Goal: Task Accomplishment & Management: Manage account settings

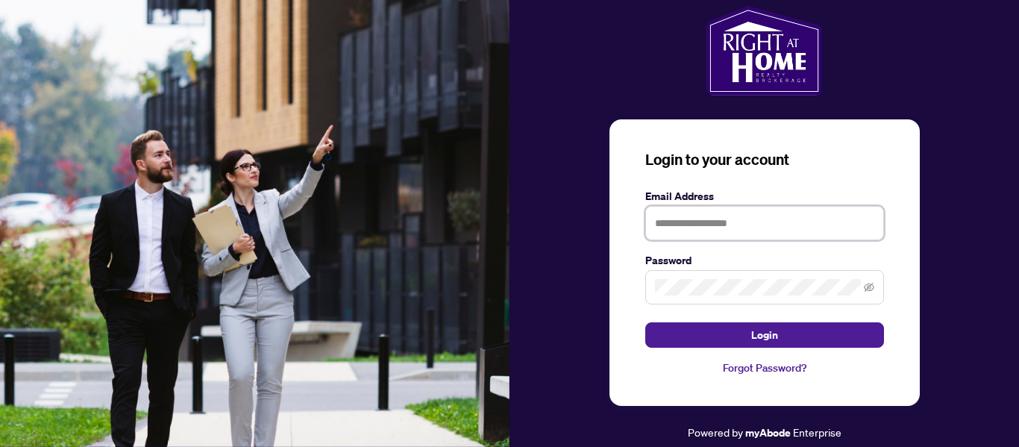
click at [695, 228] on input "text" at bounding box center [764, 223] width 239 height 34
type input "**********"
click at [645, 322] on button "Login" at bounding box center [764, 334] width 239 height 25
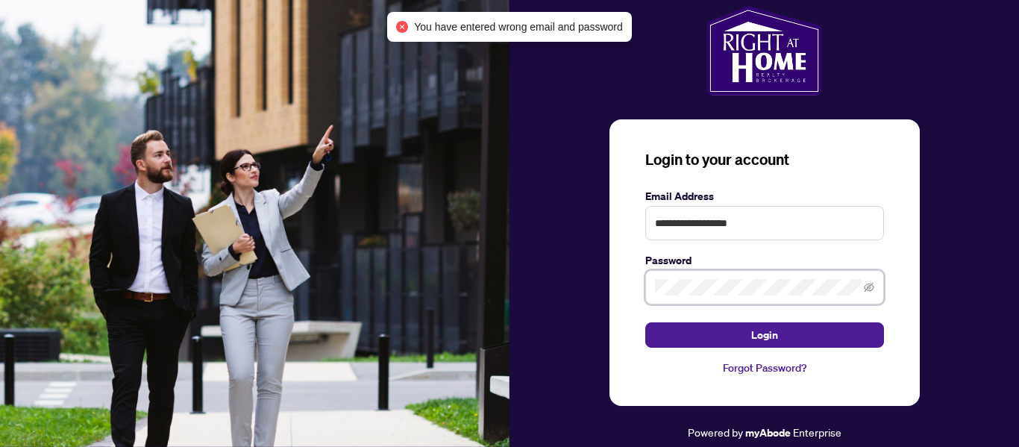
click at [645, 322] on button "Login" at bounding box center [764, 334] width 239 height 25
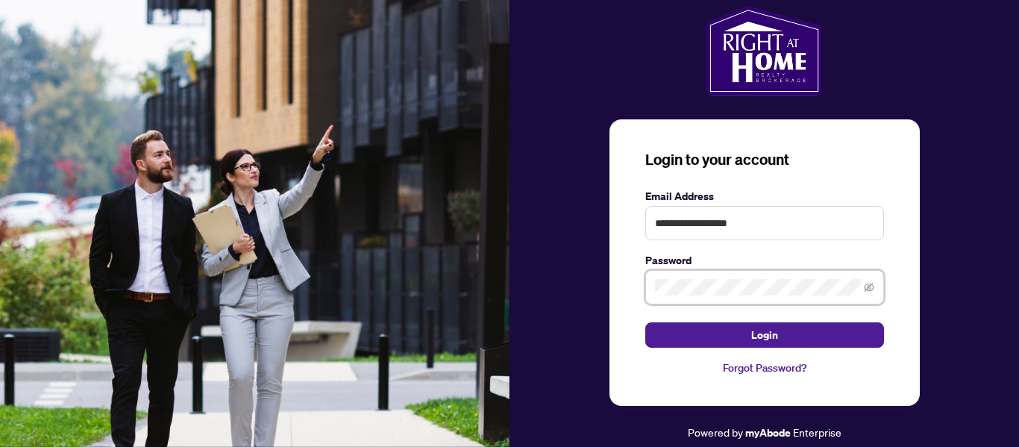
click at [645, 322] on button "Login" at bounding box center [764, 334] width 239 height 25
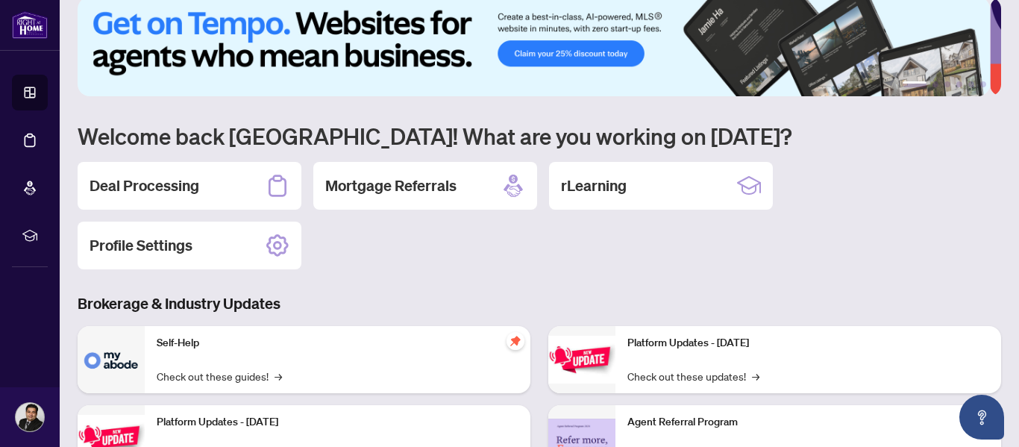
scroll to position [19, 0]
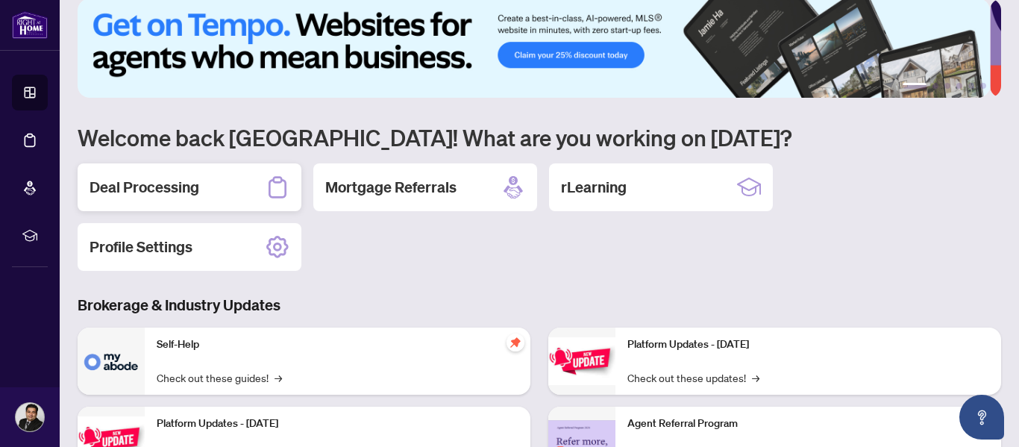
click at [124, 204] on div "Deal Processing" at bounding box center [190, 187] width 224 height 48
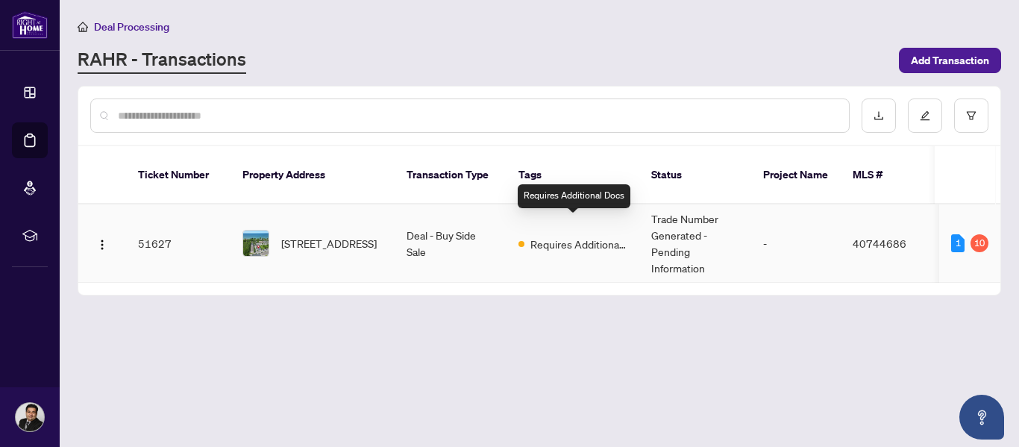
click at [569, 236] on span "Requires Additional Docs" at bounding box center [579, 244] width 97 height 16
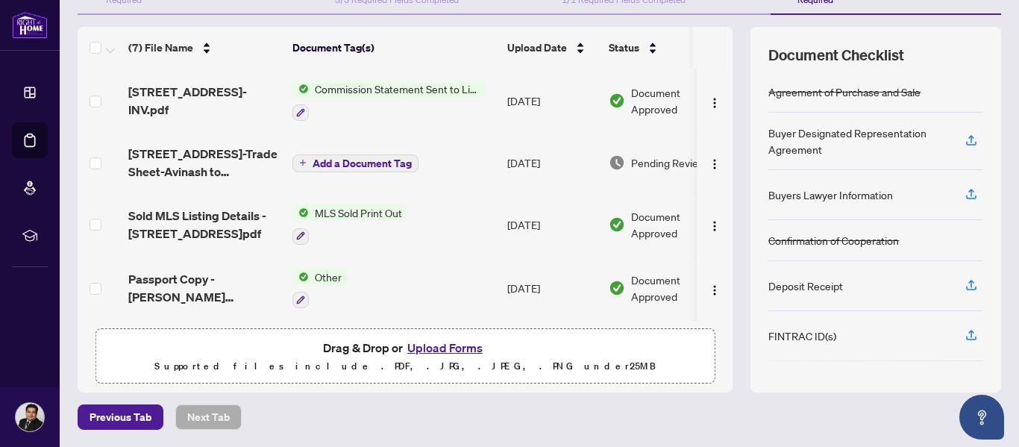
scroll to position [0, 48]
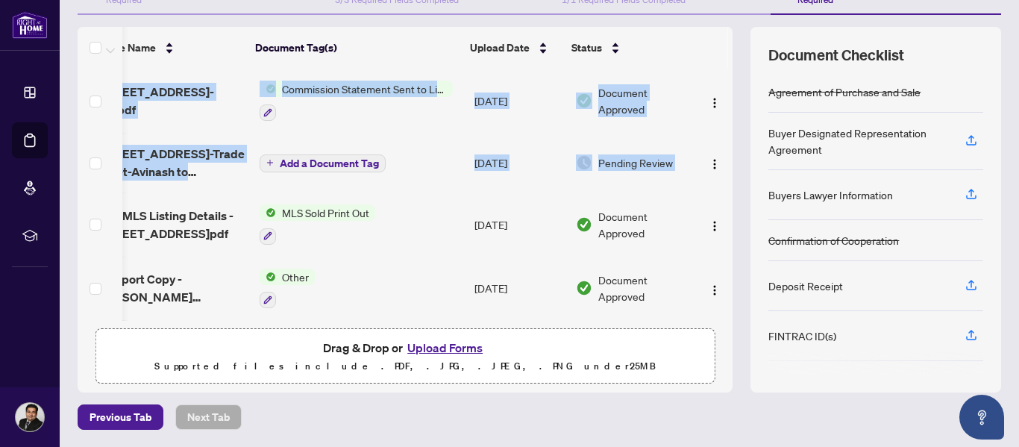
drag, startPoint x: 717, startPoint y: 151, endPoint x: 720, endPoint y: 189, distance: 37.4
click at [720, 189] on div "[STREET_ADDRESS] 79-INV.pdf Commission Statement Sent to Listing Brokerage [DAT…" at bounding box center [405, 195] width 655 height 252
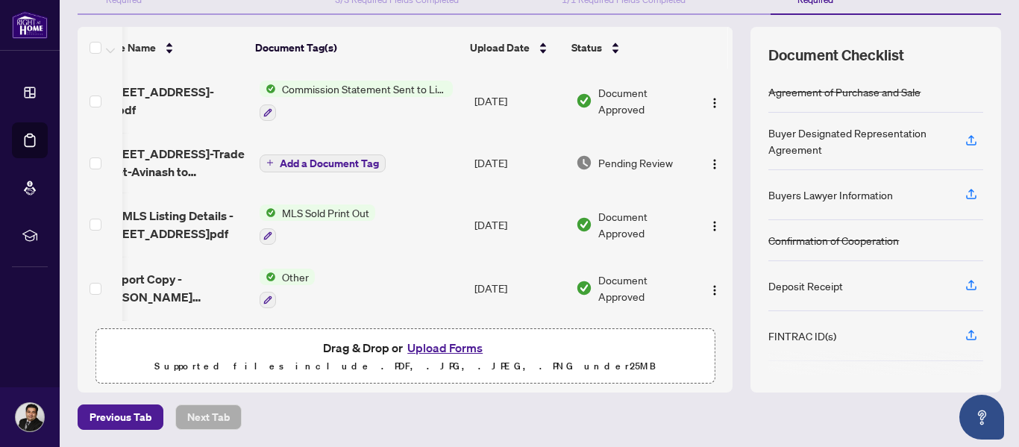
click at [645, 410] on div "Previous Tab Next Tab" at bounding box center [540, 416] width 924 height 25
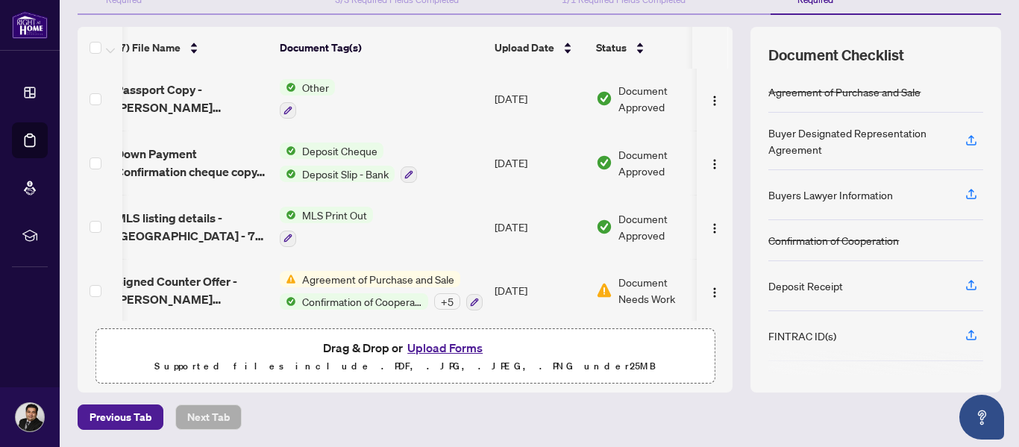
scroll to position [0, 0]
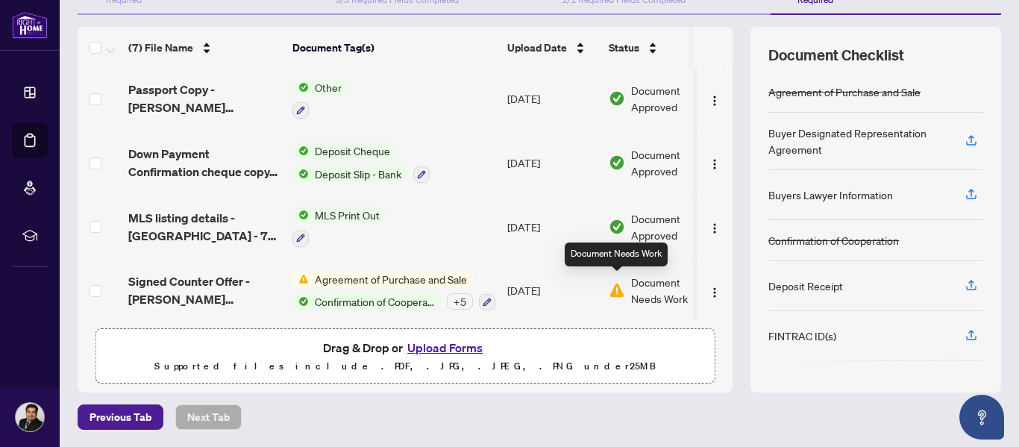
click at [618, 284] on img at bounding box center [617, 290] width 16 height 16
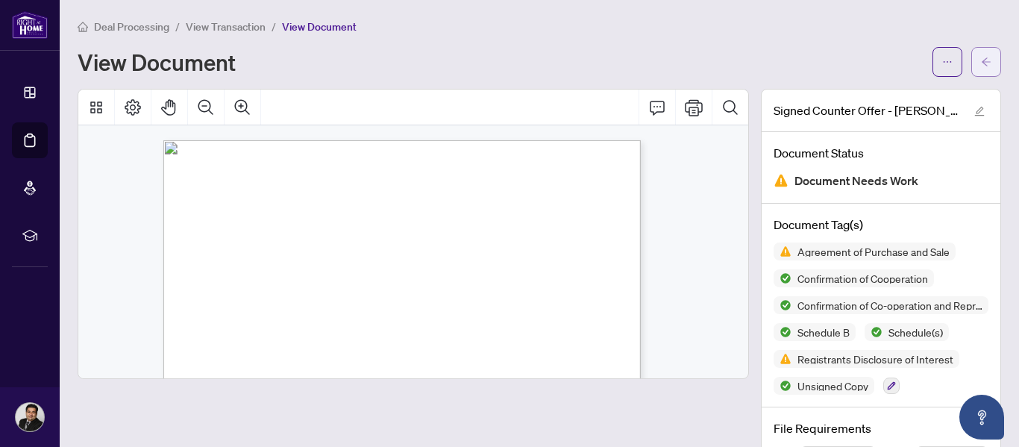
click at [981, 57] on icon "arrow-left" at bounding box center [986, 62] width 10 height 10
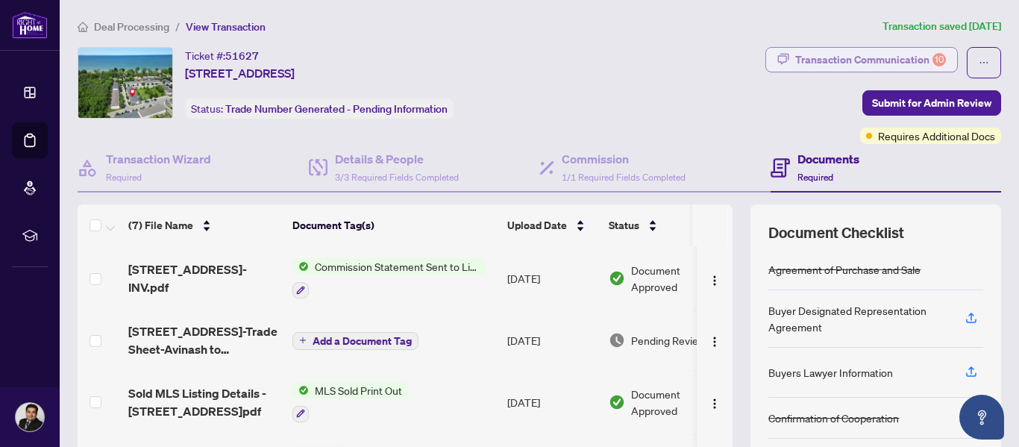
click at [845, 62] on div "Transaction Communication 10" at bounding box center [870, 60] width 151 height 24
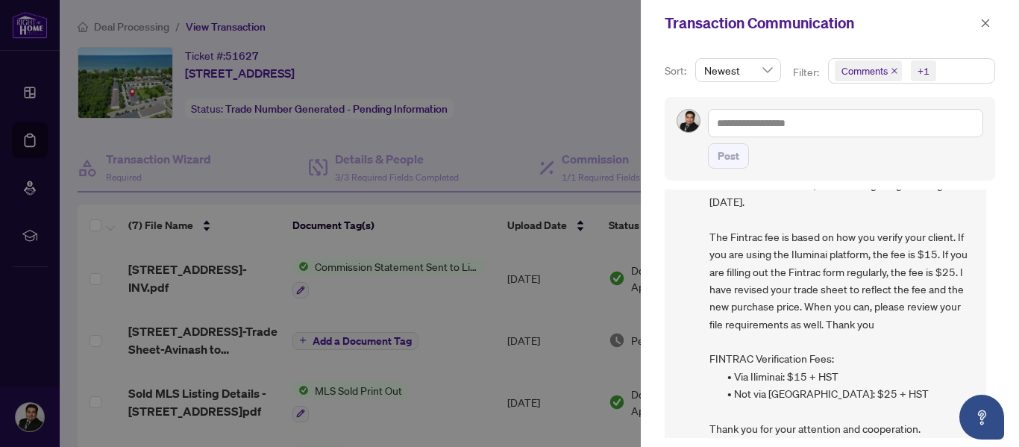
scroll to position [337, 0]
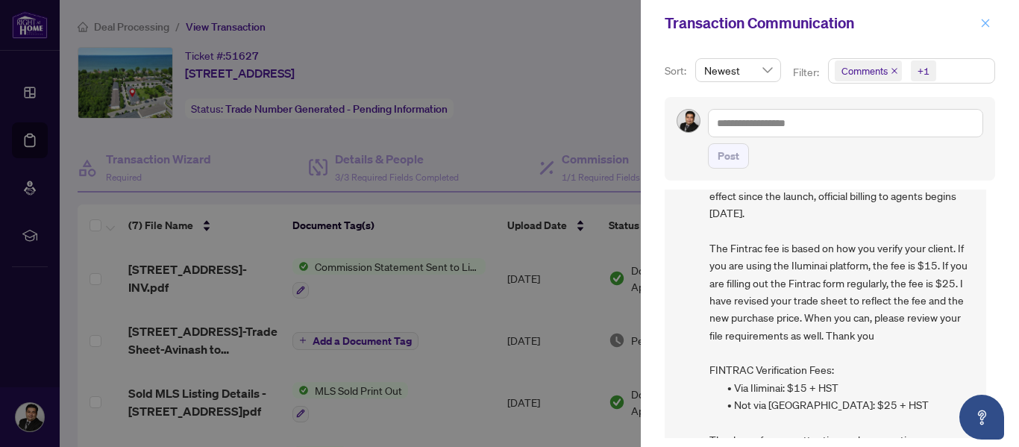
click at [988, 20] on icon "close" at bounding box center [986, 23] width 10 height 10
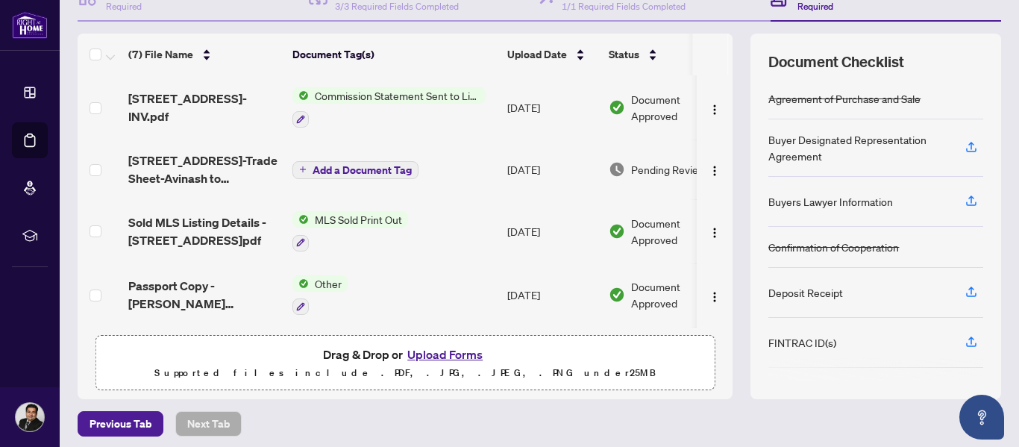
scroll to position [178, 0]
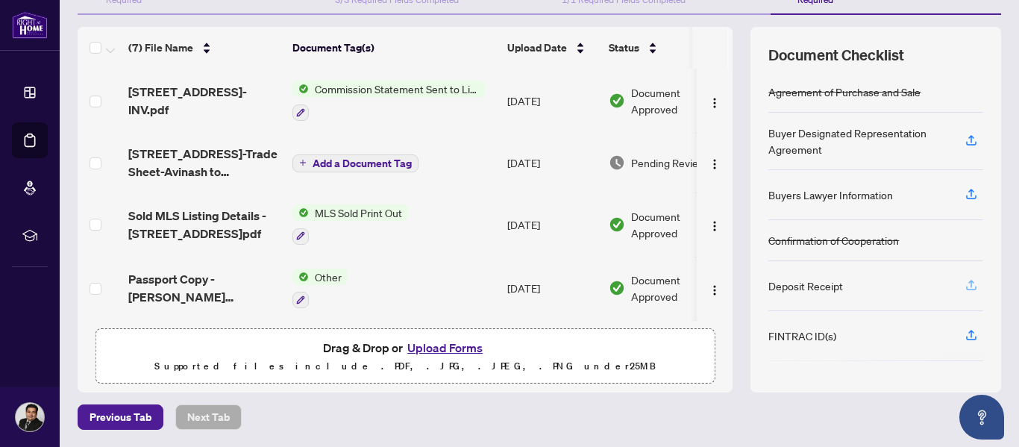
click at [965, 287] on icon "button" at bounding box center [971, 284] width 13 height 13
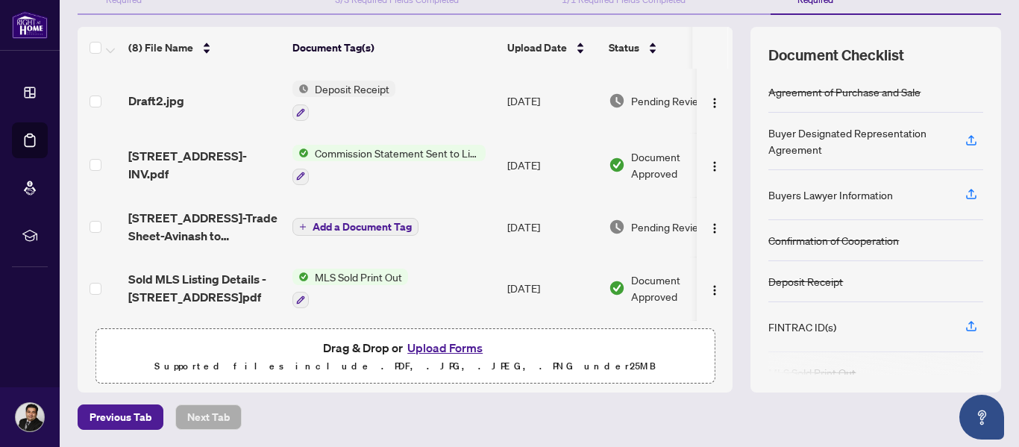
click at [383, 92] on span "Deposit Receipt" at bounding box center [352, 89] width 87 height 16
click at [709, 97] on img "button" at bounding box center [715, 103] width 12 height 12
click at [91, 105] on label at bounding box center [96, 101] width 12 height 16
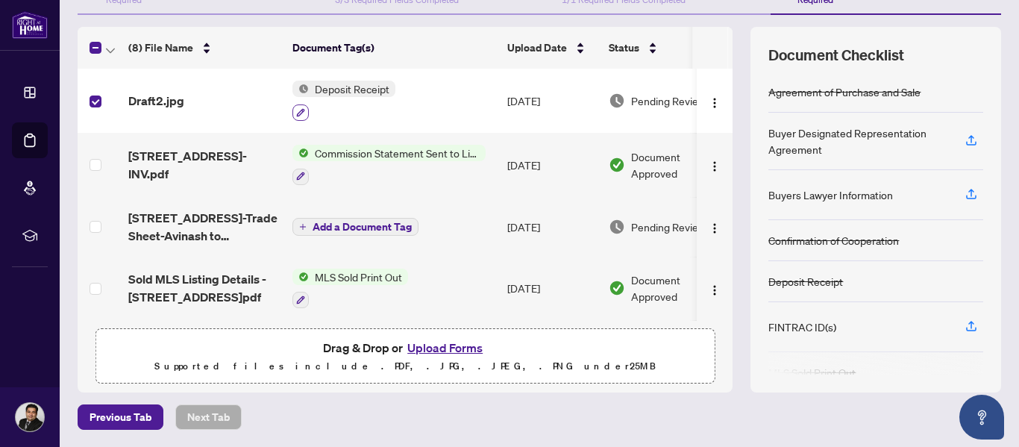
click at [297, 108] on icon "button" at bounding box center [300, 112] width 9 height 9
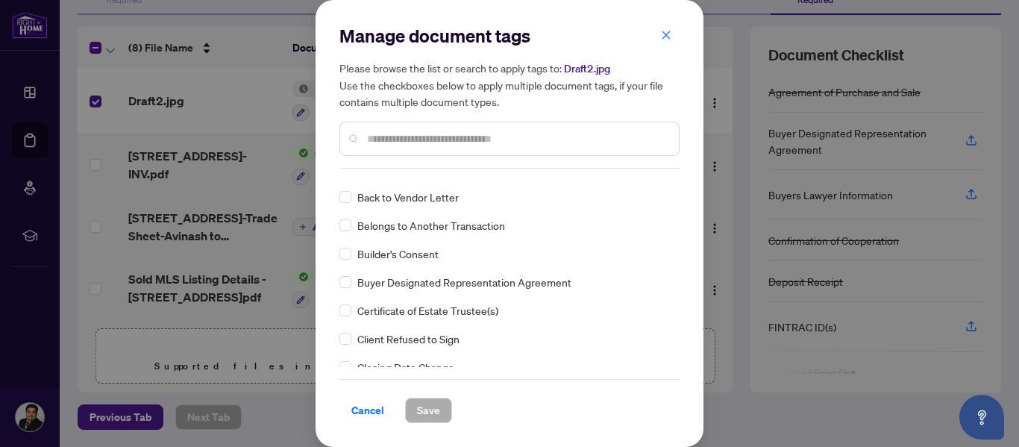
scroll to position [0, 0]
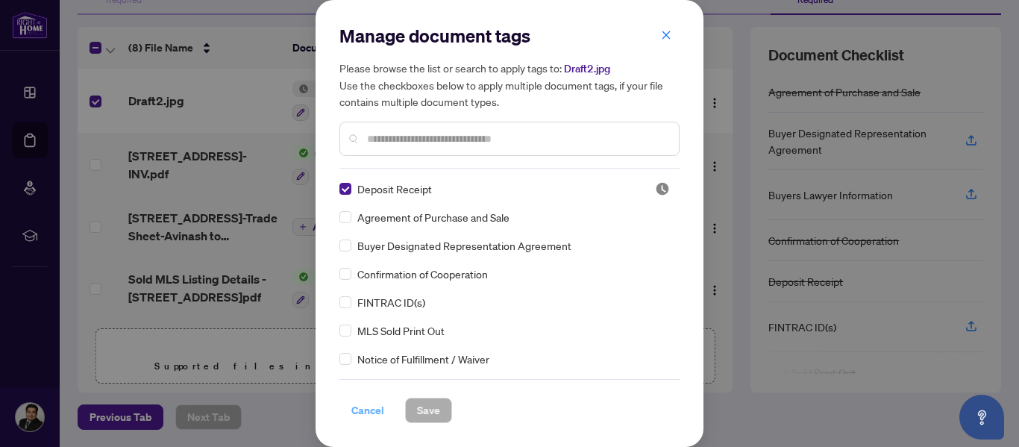
click at [368, 410] on span "Cancel" at bounding box center [367, 410] width 33 height 24
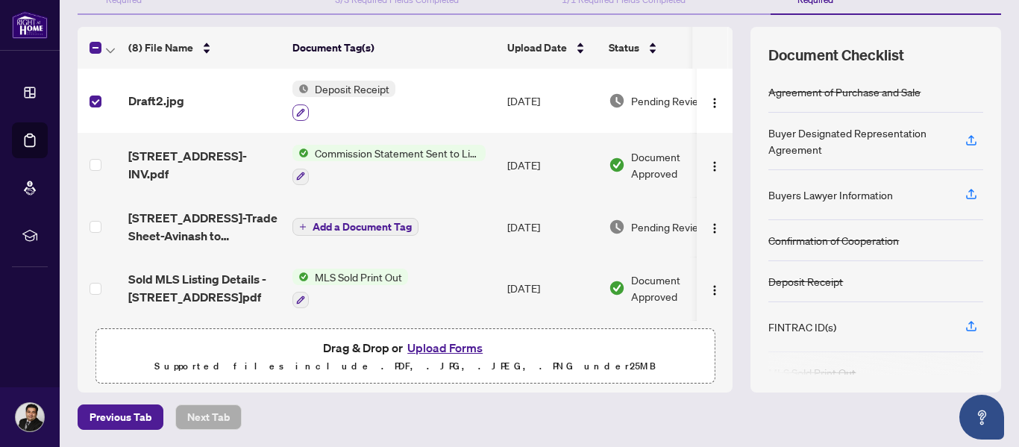
click at [299, 109] on icon "button" at bounding box center [300, 112] width 9 height 9
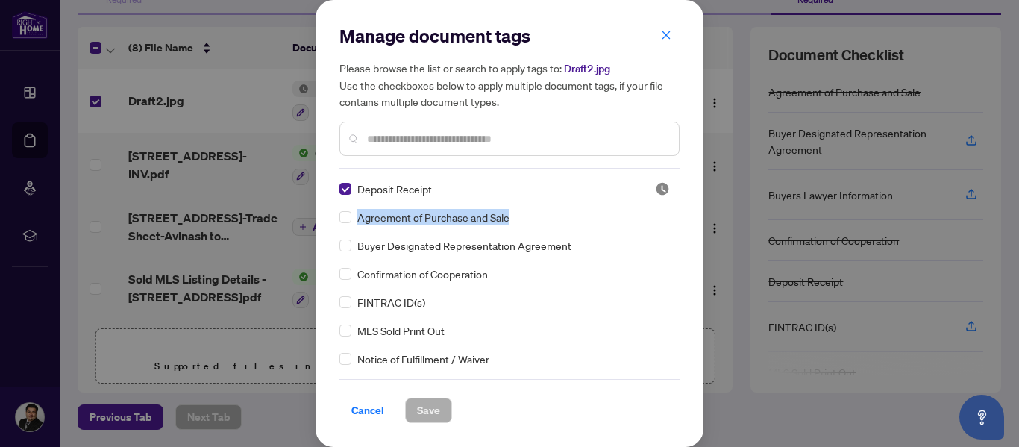
drag, startPoint x: 675, startPoint y: 184, endPoint x: 679, endPoint y: 217, distance: 33.1
click at [679, 217] on div "Deposit Receipt Agreement of Purchase and Sale Buyer Designated Representation …" at bounding box center [510, 274] width 340 height 187
click at [669, 31] on icon "close" at bounding box center [666, 35] width 10 height 10
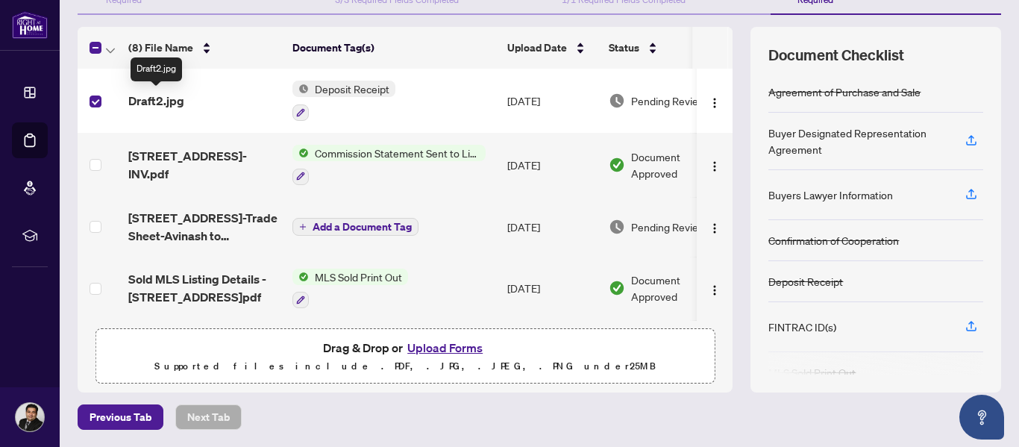
click at [150, 100] on span "Draft2.jpg" at bounding box center [156, 101] width 56 height 18
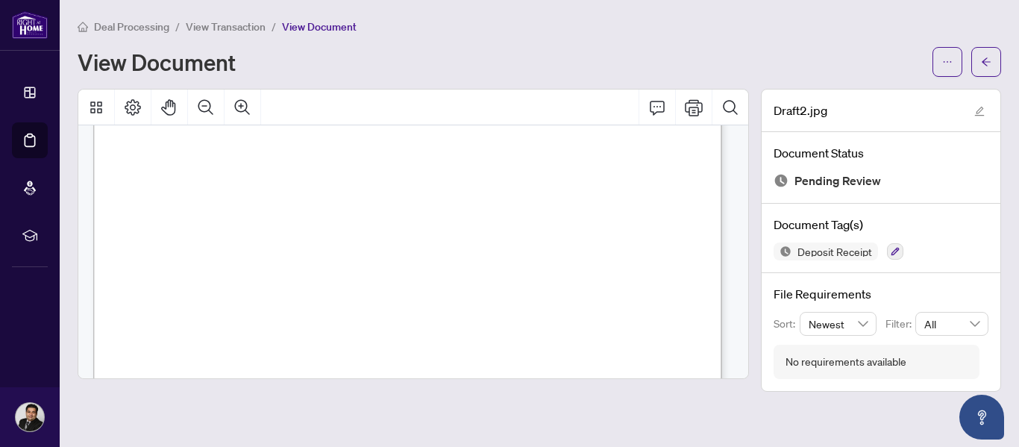
scroll to position [127, 0]
click at [893, 247] on icon "button" at bounding box center [895, 251] width 9 height 9
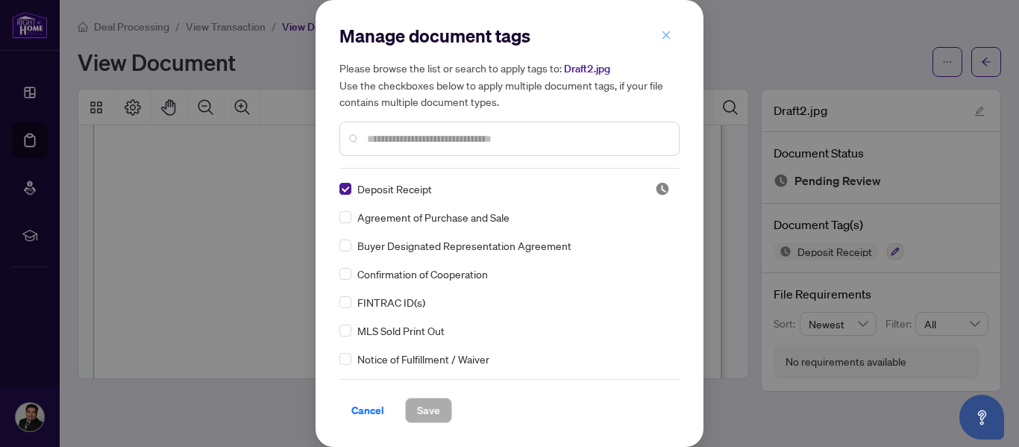
click at [666, 34] on icon "close" at bounding box center [666, 35] width 10 height 10
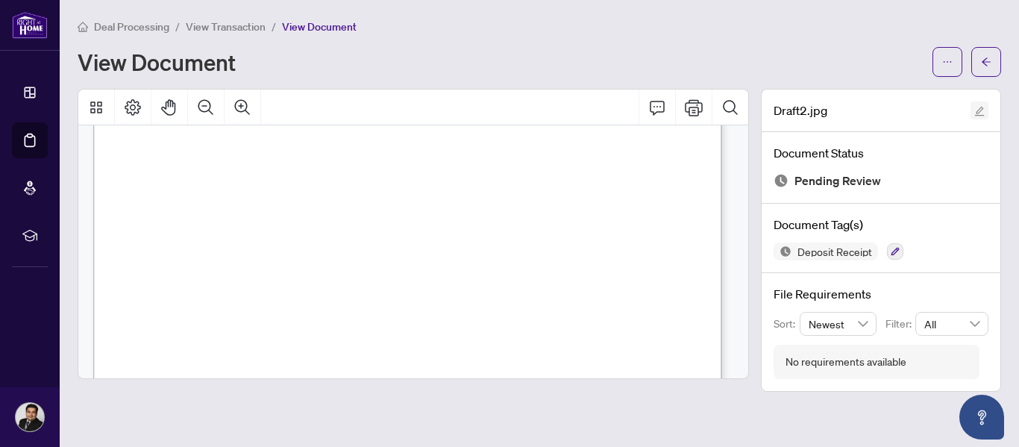
click at [983, 110] on icon "edit" at bounding box center [980, 111] width 10 height 10
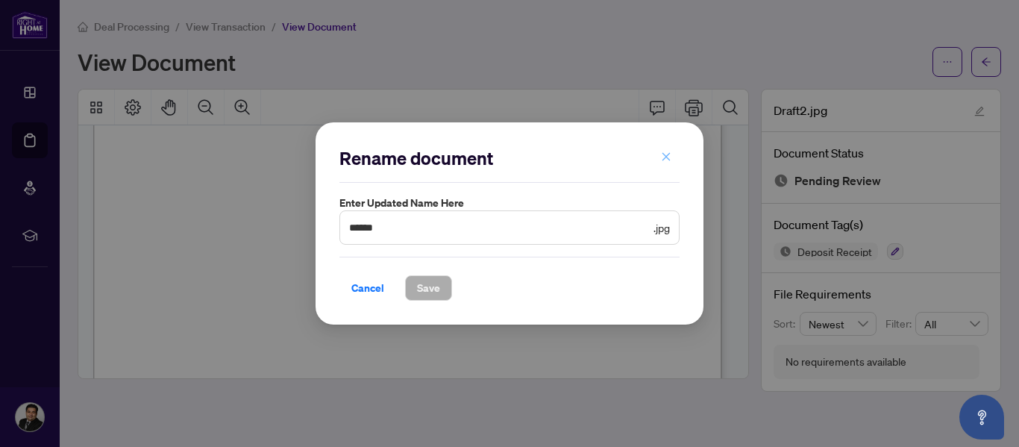
click at [666, 157] on icon "close" at bounding box center [667, 157] width 8 height 8
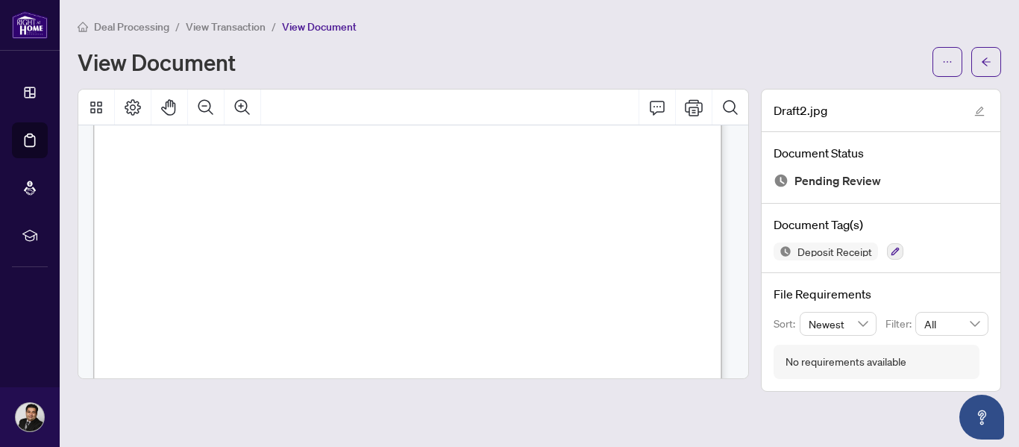
click at [981, 109] on icon "edit" at bounding box center [980, 111] width 10 height 10
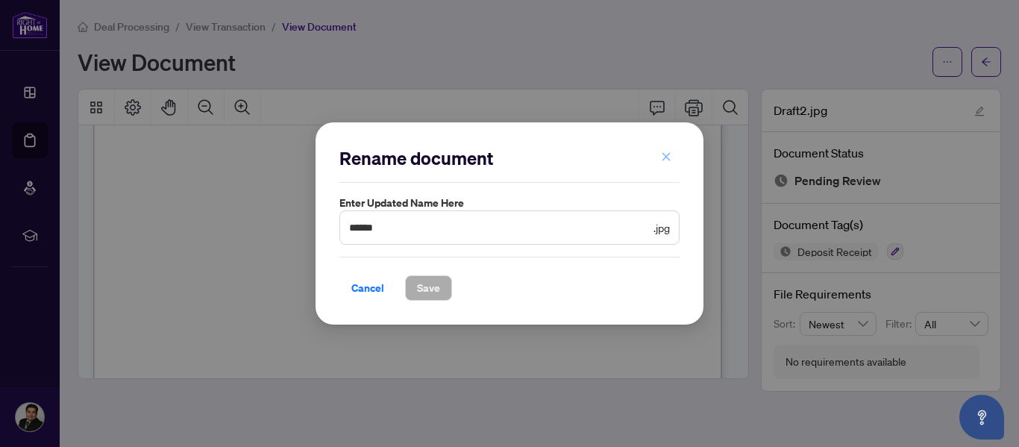
click at [666, 157] on icon "close" at bounding box center [667, 157] width 8 height 8
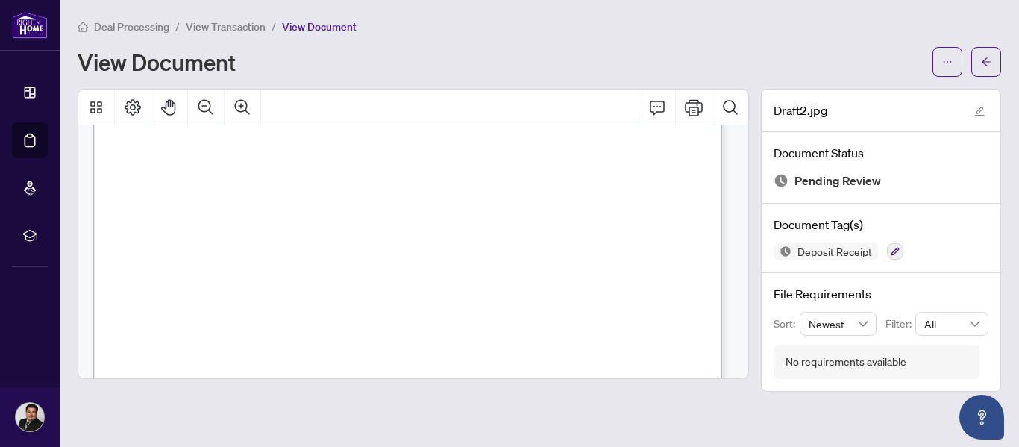
click at [128, 25] on span "Deal Processing" at bounding box center [131, 26] width 75 height 13
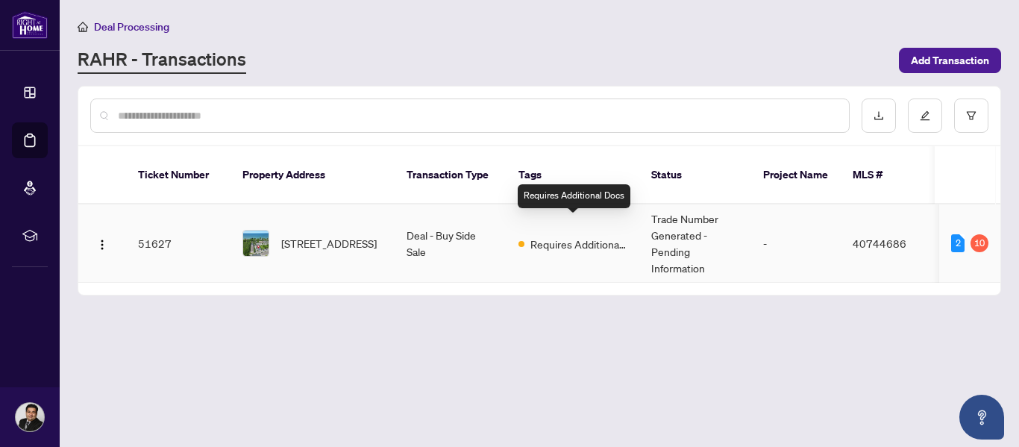
click at [572, 236] on span "Requires Additional Docs" at bounding box center [579, 244] width 97 height 16
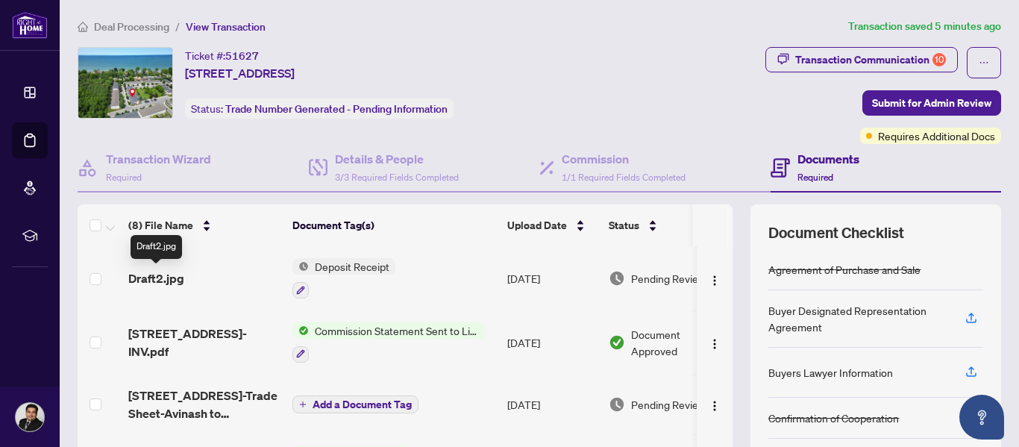
click at [145, 278] on span "Draft2.jpg" at bounding box center [156, 278] width 56 height 18
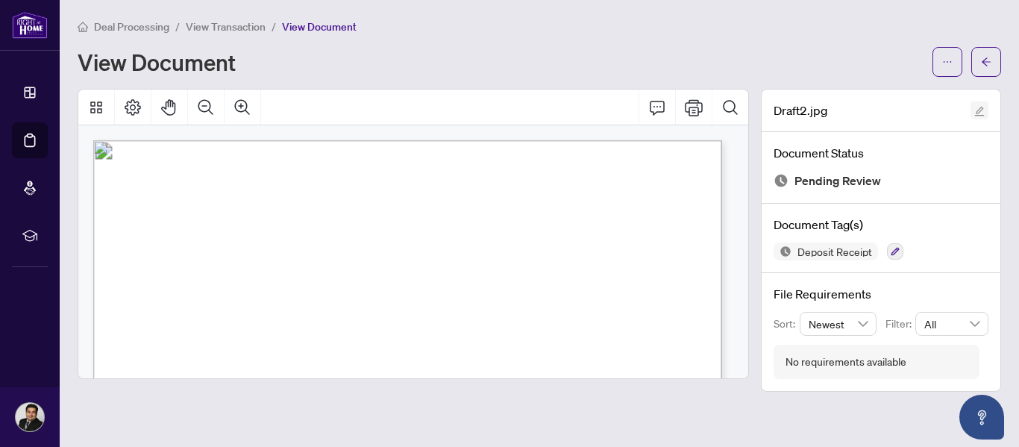
click at [980, 111] on icon "edit" at bounding box center [980, 111] width 10 height 10
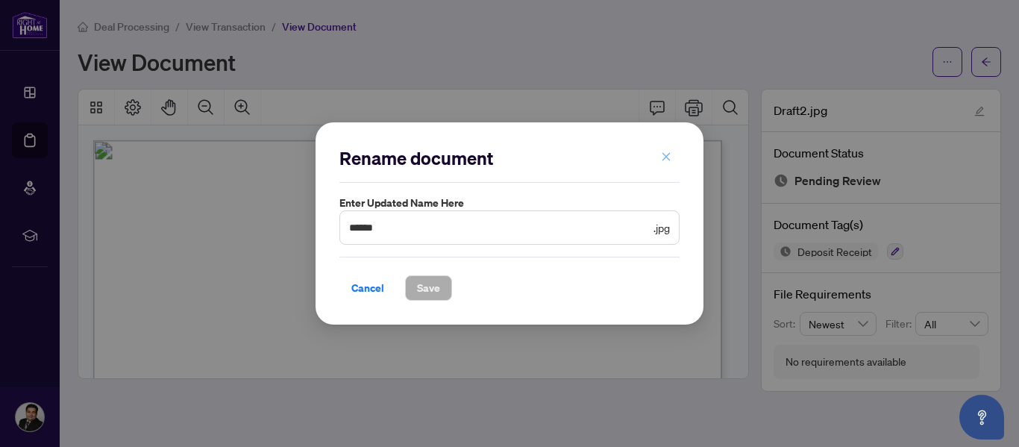
click at [668, 157] on icon "close" at bounding box center [667, 157] width 8 height 8
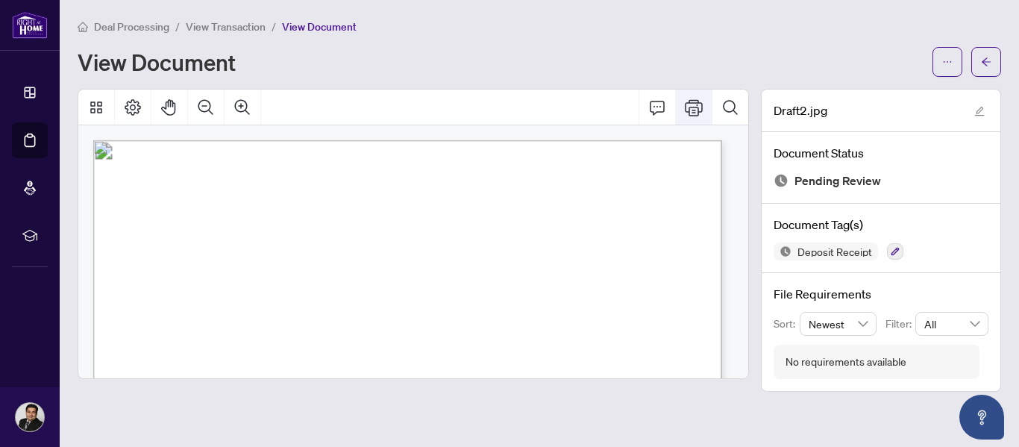
click at [698, 102] on icon "Print" at bounding box center [694, 107] width 18 height 16
click at [238, 24] on span "View Transaction" at bounding box center [226, 26] width 80 height 13
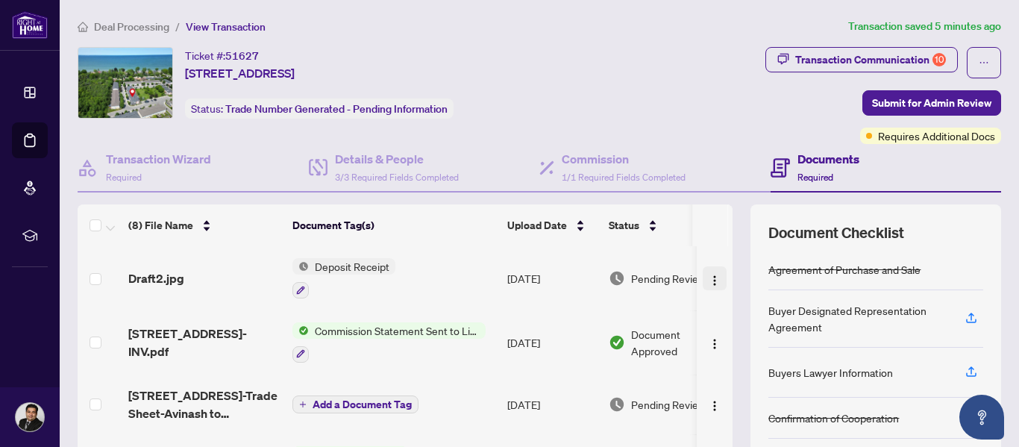
click at [709, 284] on span "button" at bounding box center [715, 278] width 12 height 16
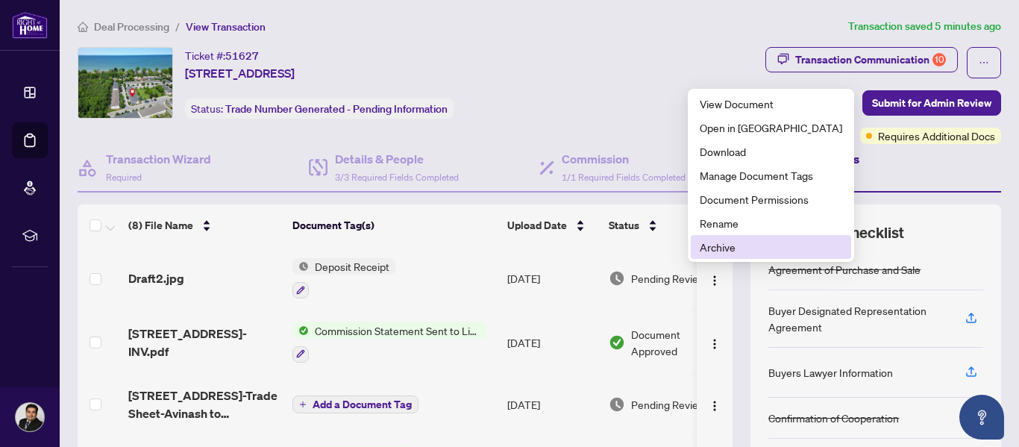
click at [728, 248] on span "Archive" at bounding box center [771, 247] width 143 height 16
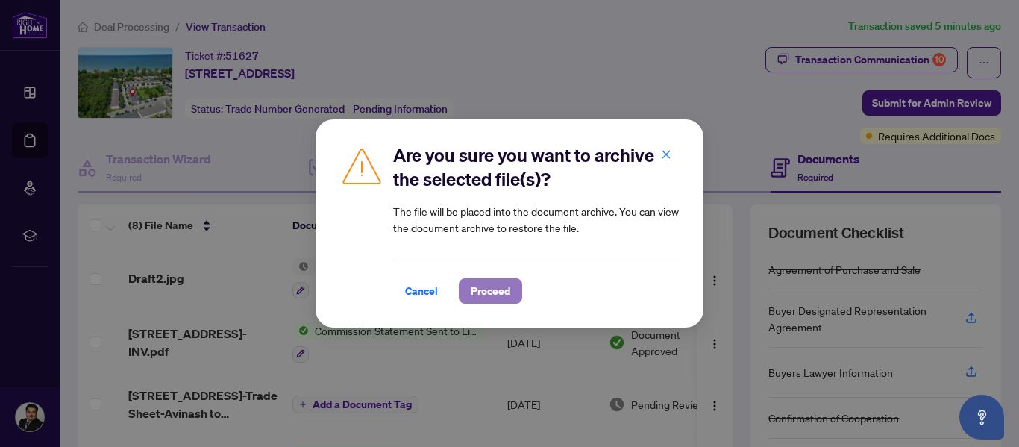
click at [495, 294] on span "Proceed" at bounding box center [491, 291] width 40 height 24
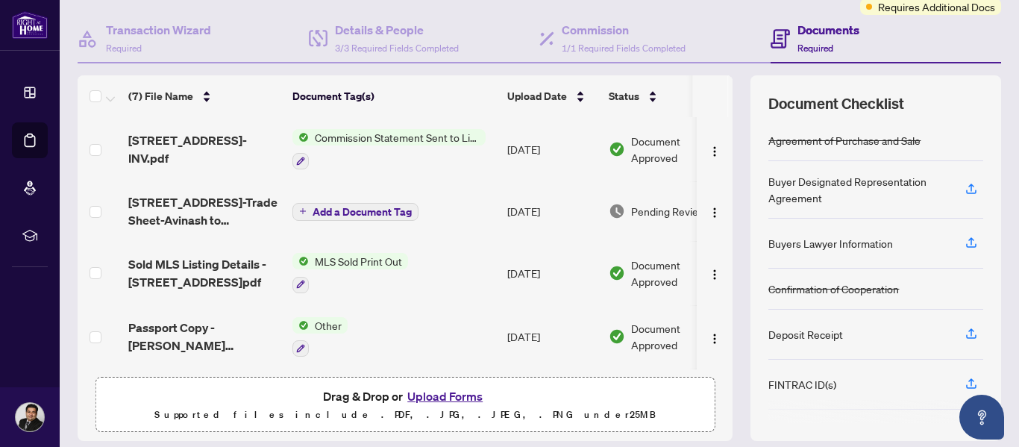
scroll to position [142, 0]
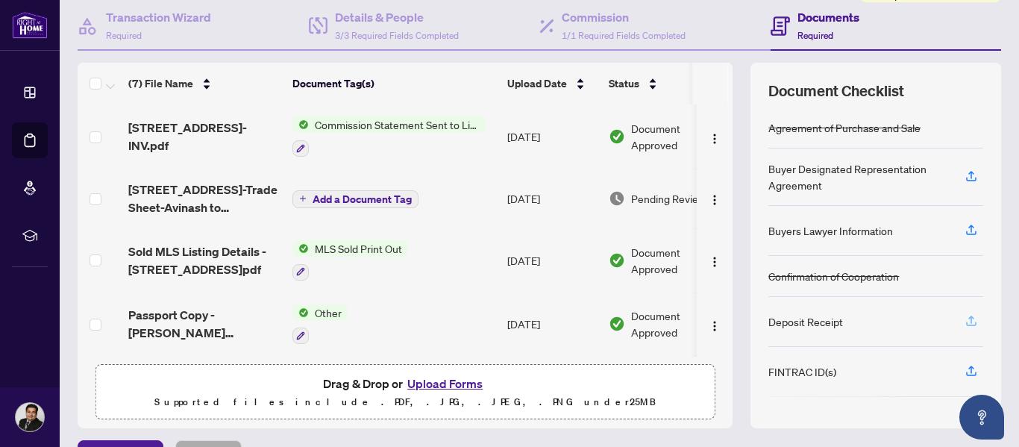
click at [965, 319] on icon "button" at bounding box center [971, 320] width 13 height 13
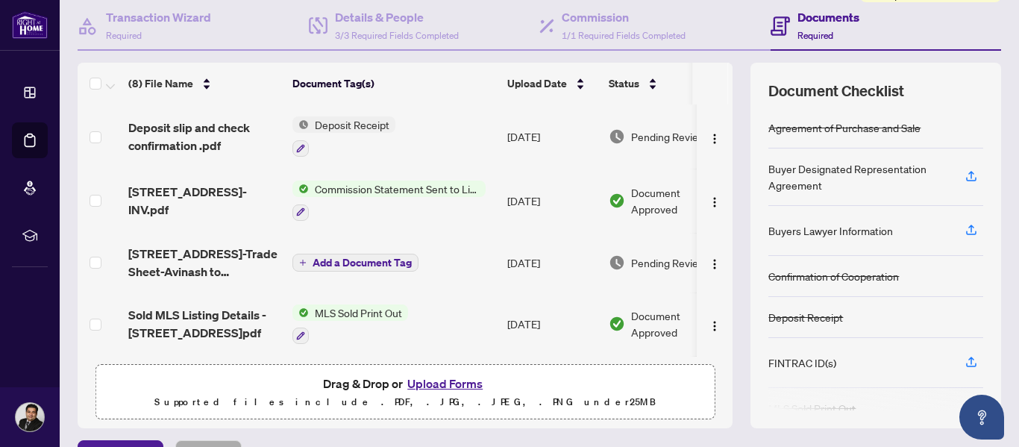
click at [367, 122] on span "Deposit Receipt" at bounding box center [352, 124] width 87 height 16
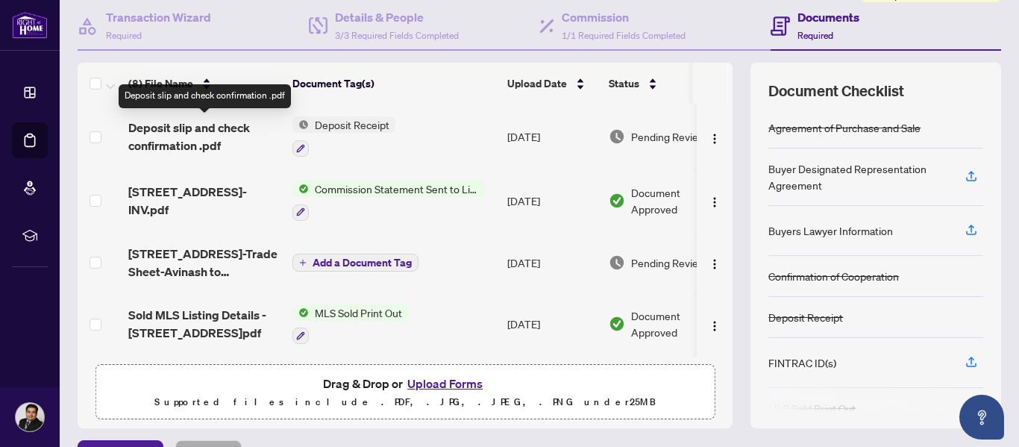
click at [213, 134] on span "Deposit slip and check confirmation .pdf" at bounding box center [204, 137] width 152 height 36
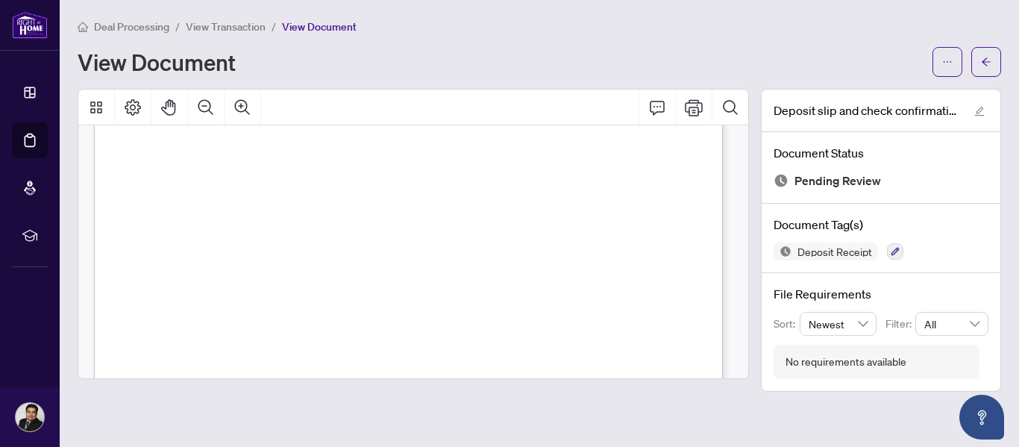
scroll to position [987, 0]
click at [990, 63] on icon "arrow-left" at bounding box center [986, 62] width 10 height 10
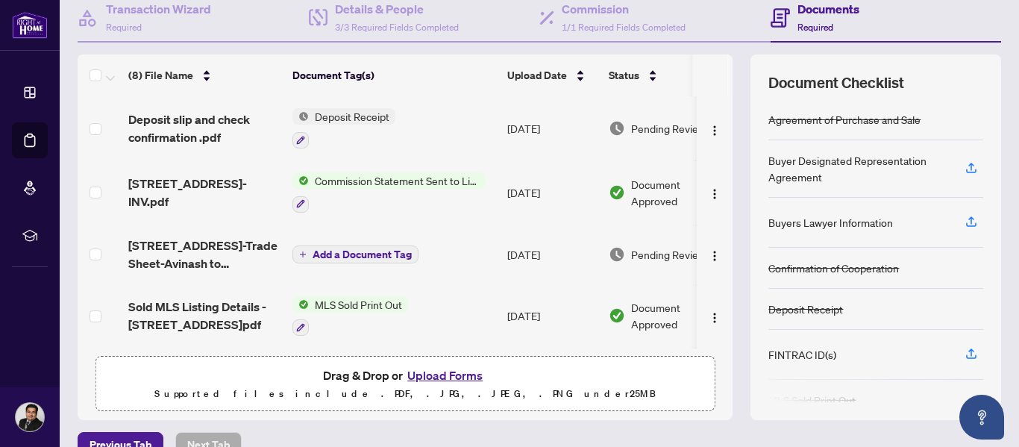
scroll to position [178, 0]
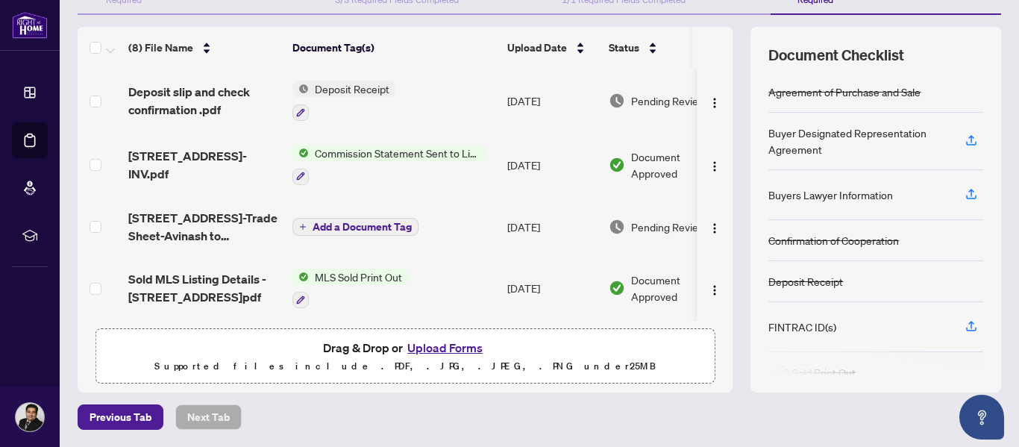
drag, startPoint x: 722, startPoint y: 119, endPoint x: 722, endPoint y: 90, distance: 28.4
click at [722, 90] on div "(8) File Name Document Tag(s) Upload Date Status Deposit slip and check confirm…" at bounding box center [540, 210] width 924 height 366
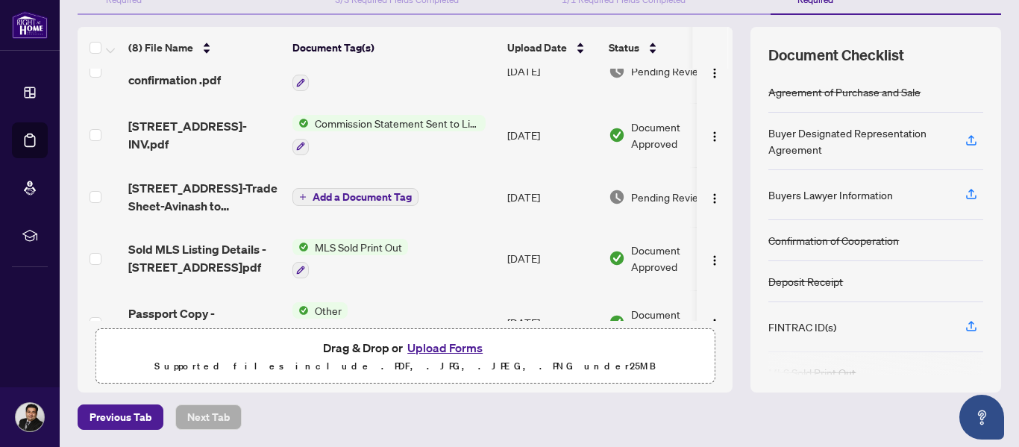
scroll to position [37, 0]
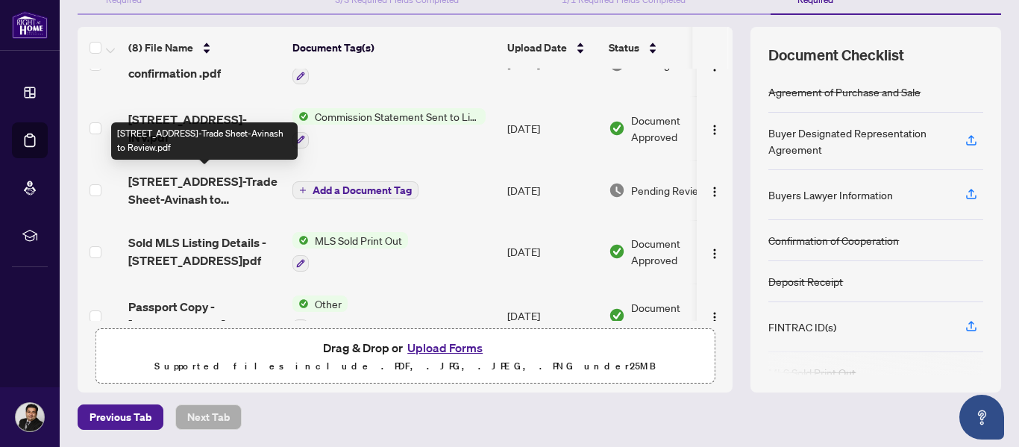
click at [197, 184] on span "[STREET_ADDRESS]-Trade Sheet-Avinash to Review.pdf" at bounding box center [204, 190] width 152 height 36
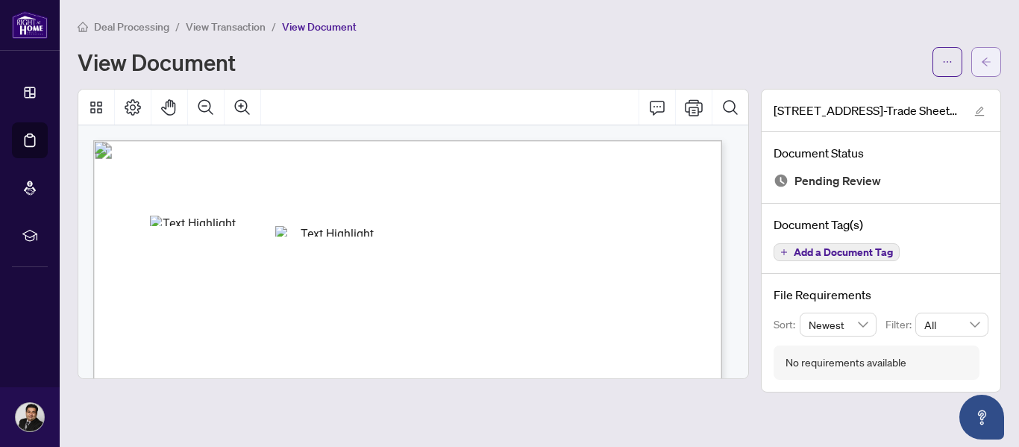
click at [982, 63] on icon "arrow-left" at bounding box center [986, 62] width 10 height 10
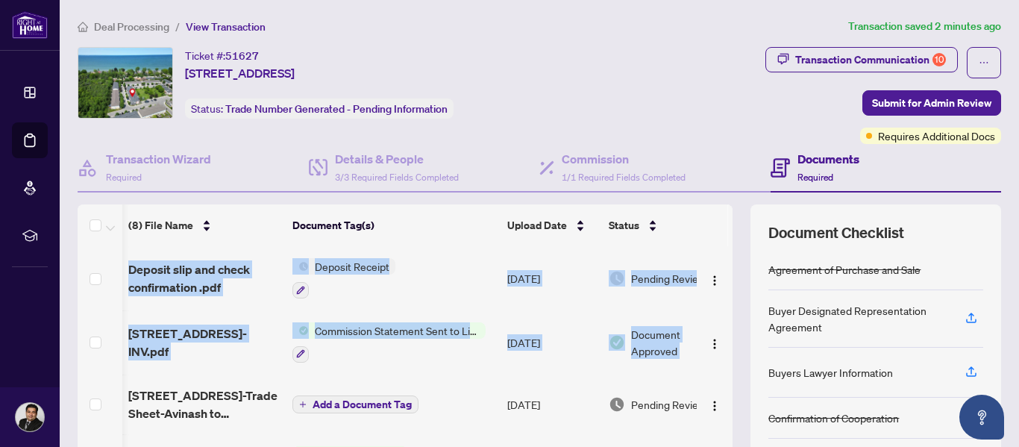
scroll to position [0, 48]
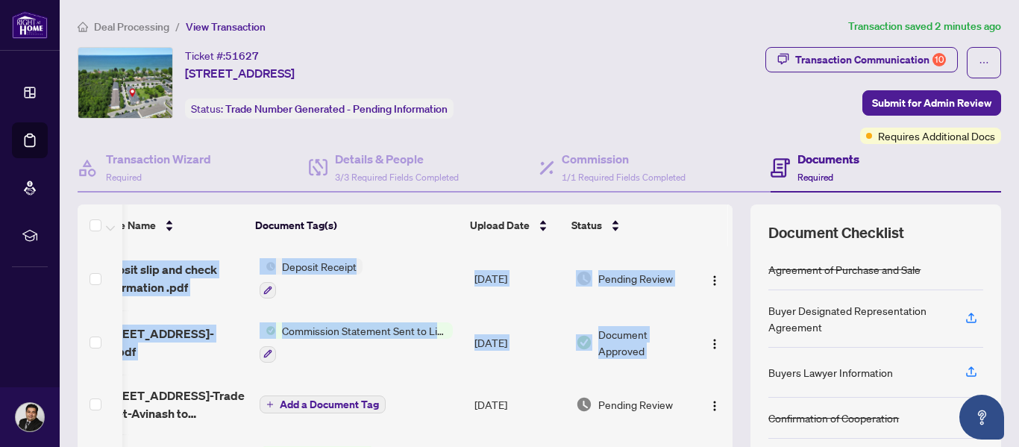
drag, startPoint x: 717, startPoint y: 331, endPoint x: 719, endPoint y: 354, distance: 23.2
click at [719, 354] on div "Deposit slip and check confirmation .pdf Deposit Receipt [DATE] Pending Review …" at bounding box center [405, 372] width 655 height 252
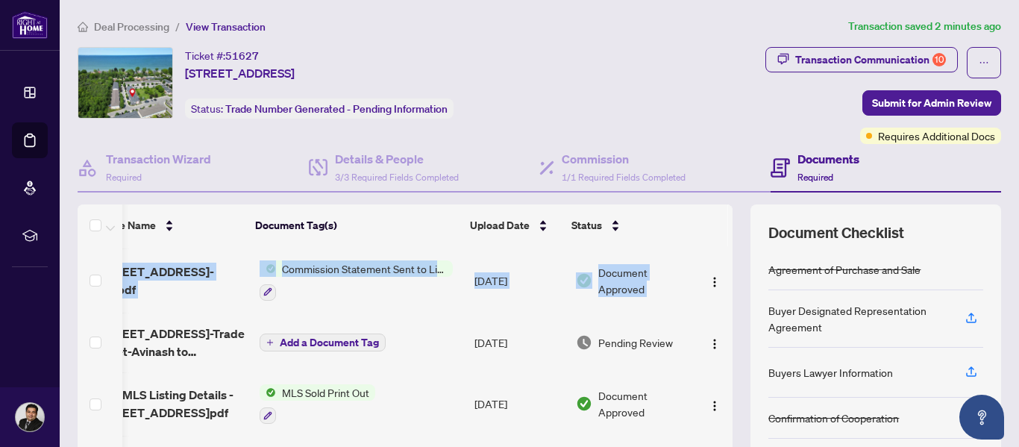
scroll to position [68, 48]
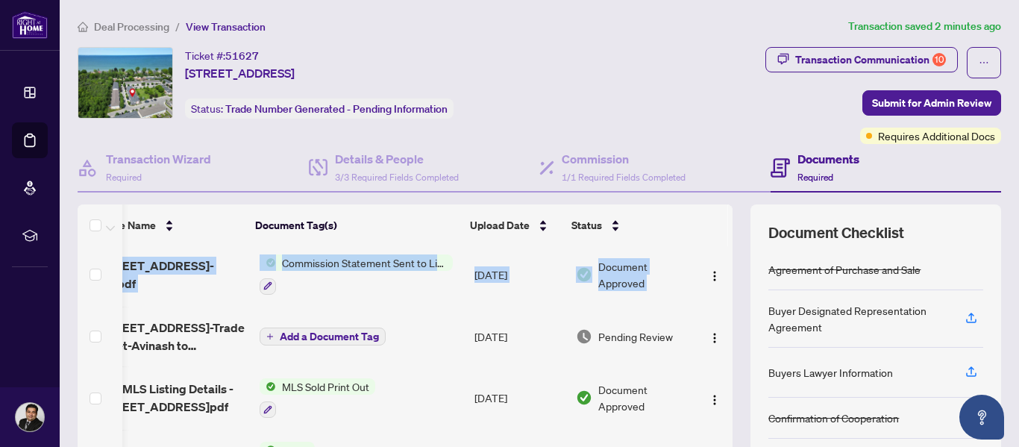
click at [302, 254] on span "Commission Statement Sent to Listing Brokerage" at bounding box center [364, 262] width 177 height 16
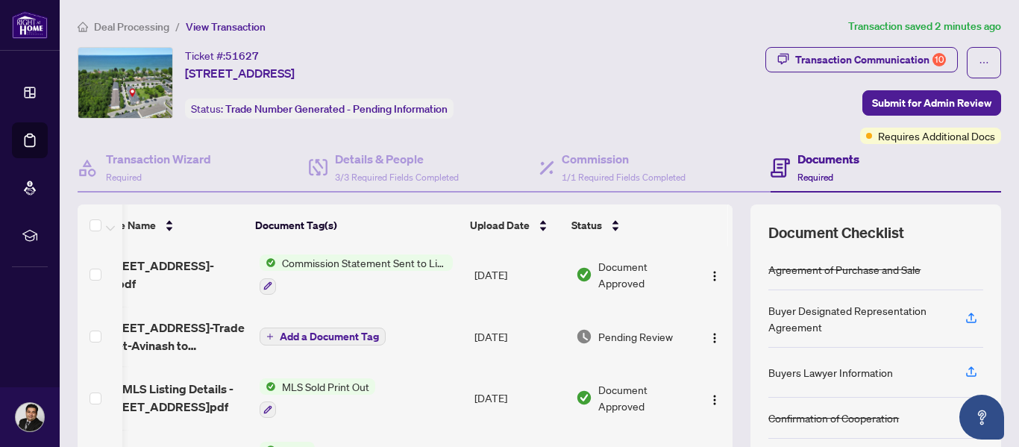
click at [723, 113] on div "Transaction Communication 10 Submit for Admin Review Requires Additional Docs" at bounding box center [807, 95] width 389 height 97
click at [354, 258] on span "Commission Statement Sent to Listing Brokerage" at bounding box center [364, 262] width 177 height 16
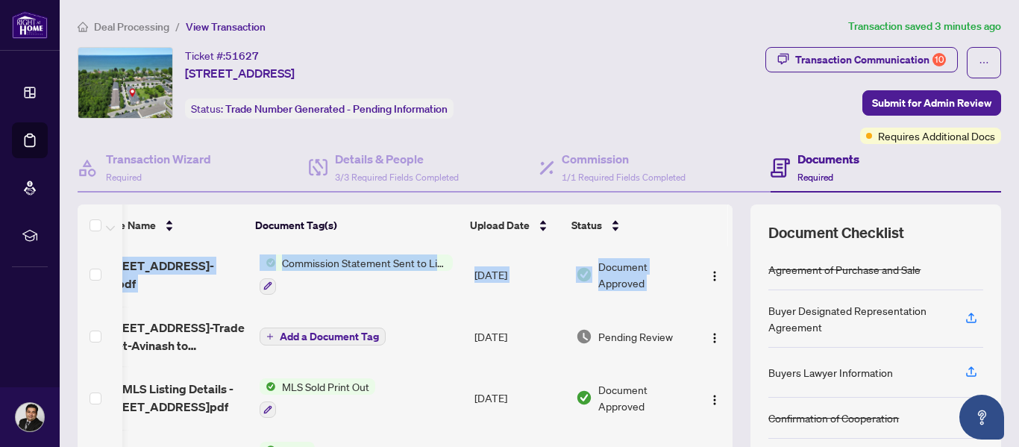
scroll to position [0, 48]
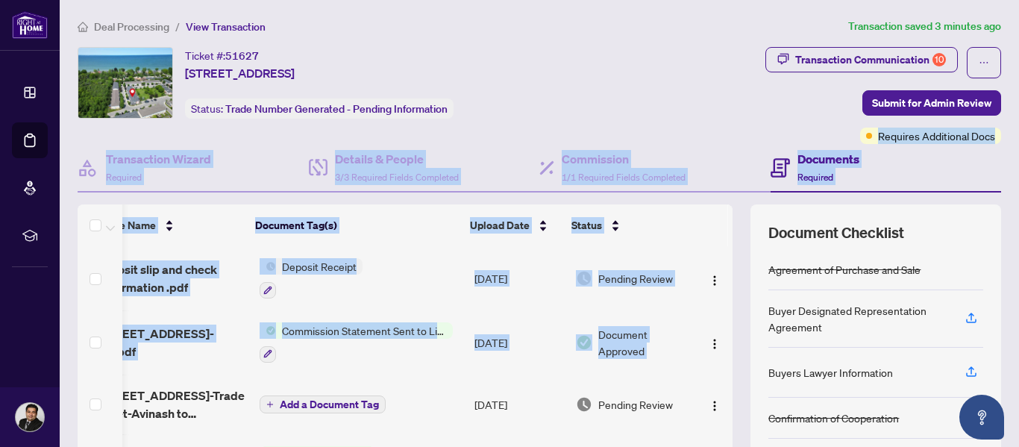
drag, startPoint x: 717, startPoint y: 286, endPoint x: 731, endPoint y: 129, distance: 157.3
click at [731, 129] on div "Ticket #: 51627 [STREET_ADDRESS] Status: Trade Number Generated - Pending Infor…" at bounding box center [540, 308] width 936 height 523
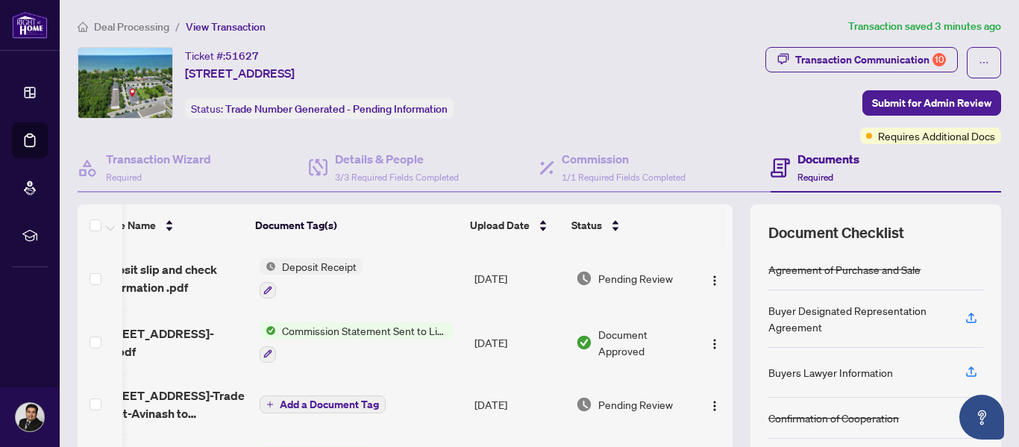
click at [731, 129] on div "Transaction Communication 10 Submit for Admin Review Requires Additional Docs" at bounding box center [807, 95] width 389 height 97
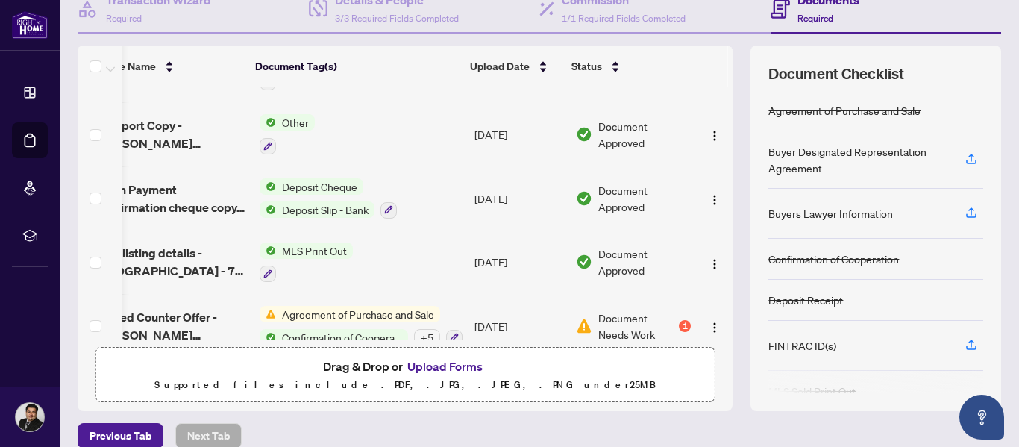
scroll to position [252, 48]
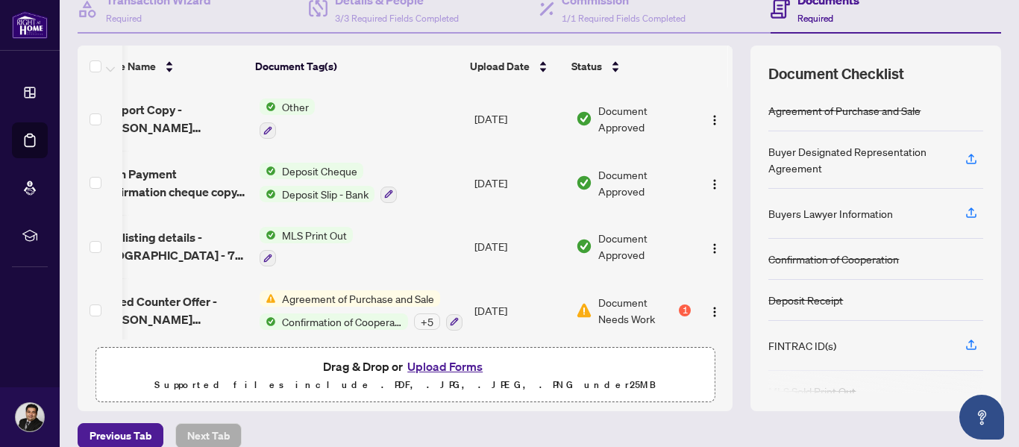
click at [414, 314] on div "+ 5" at bounding box center [427, 321] width 26 height 16
click at [527, 186] on td "[DATE]" at bounding box center [519, 183] width 101 height 64
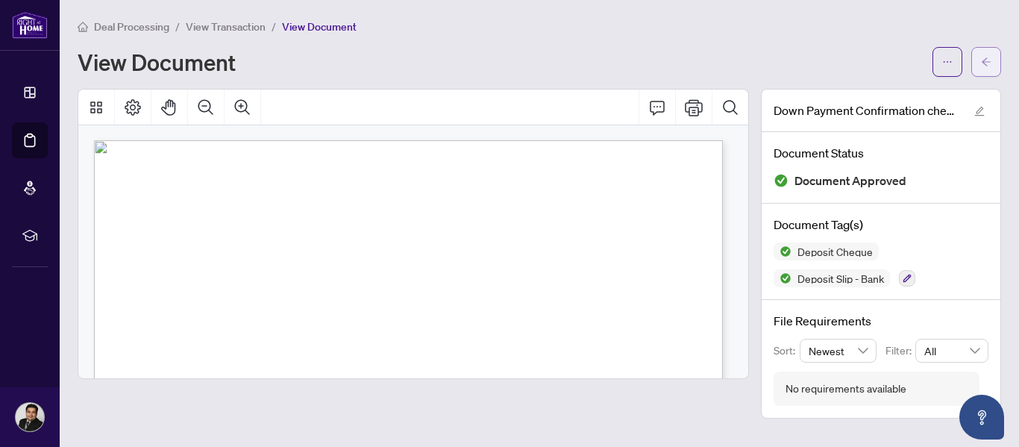
click at [991, 63] on icon "arrow-left" at bounding box center [986, 62] width 10 height 10
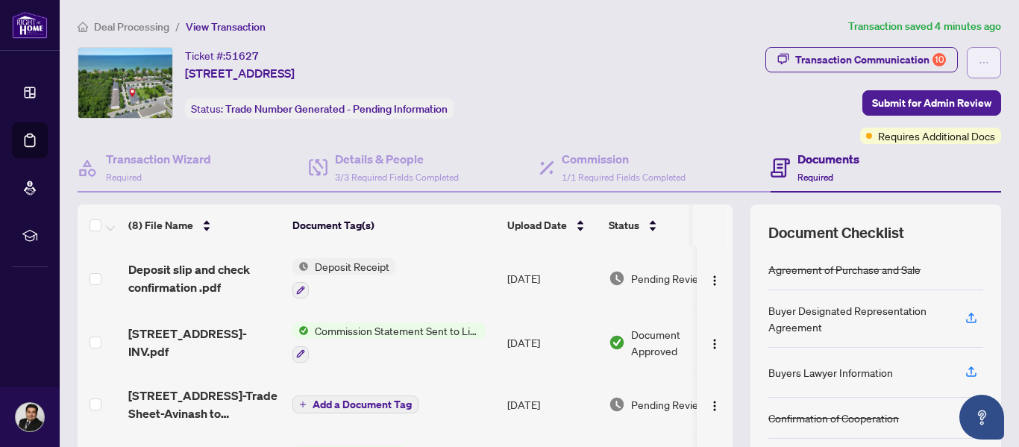
click at [982, 53] on button "button" at bounding box center [984, 62] width 34 height 31
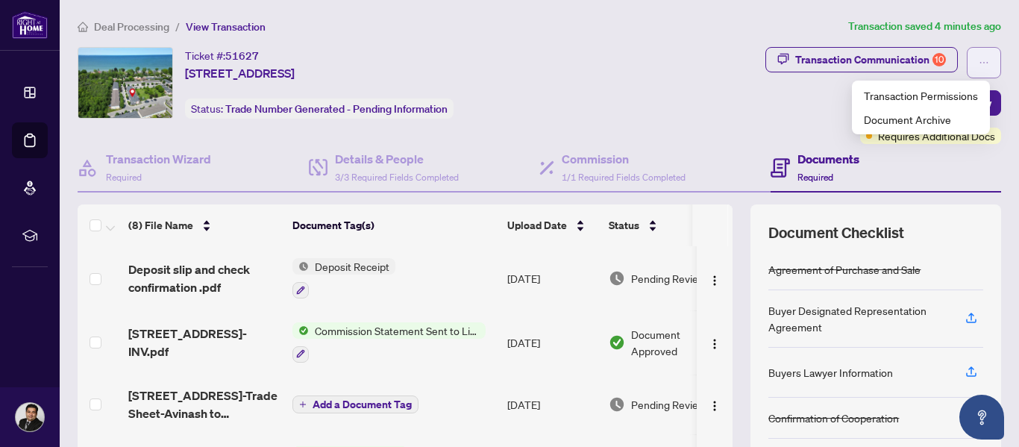
click at [982, 53] on button "button" at bounding box center [984, 62] width 34 height 31
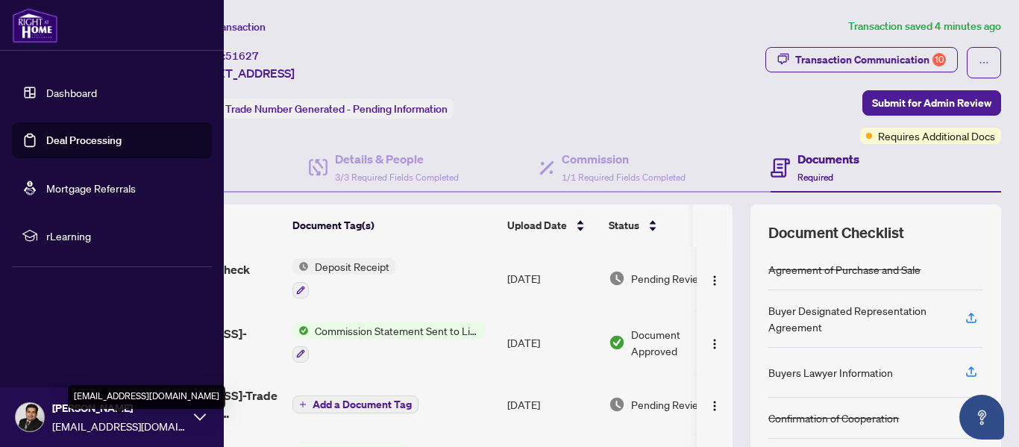
click at [105, 421] on span "[EMAIL_ADDRESS][DOMAIN_NAME]" at bounding box center [119, 426] width 134 height 16
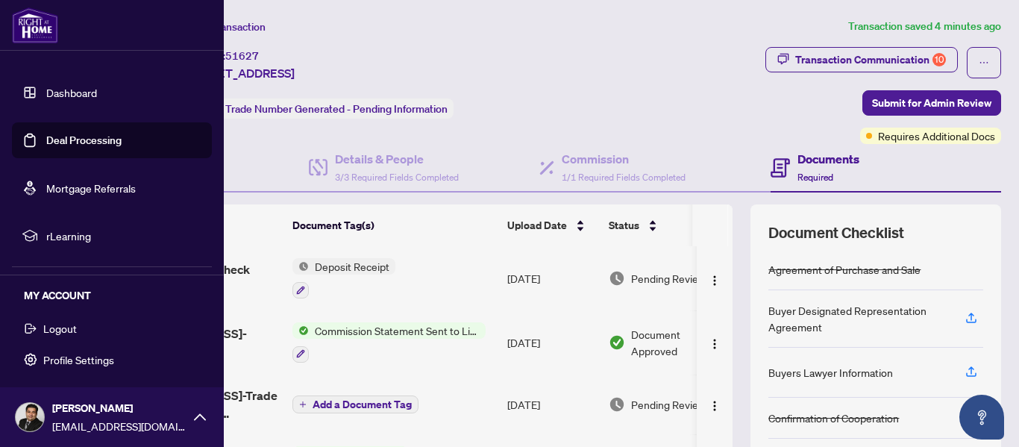
click at [82, 333] on button "Logout" at bounding box center [112, 328] width 200 height 25
